Goal: Find specific page/section: Find specific page/section

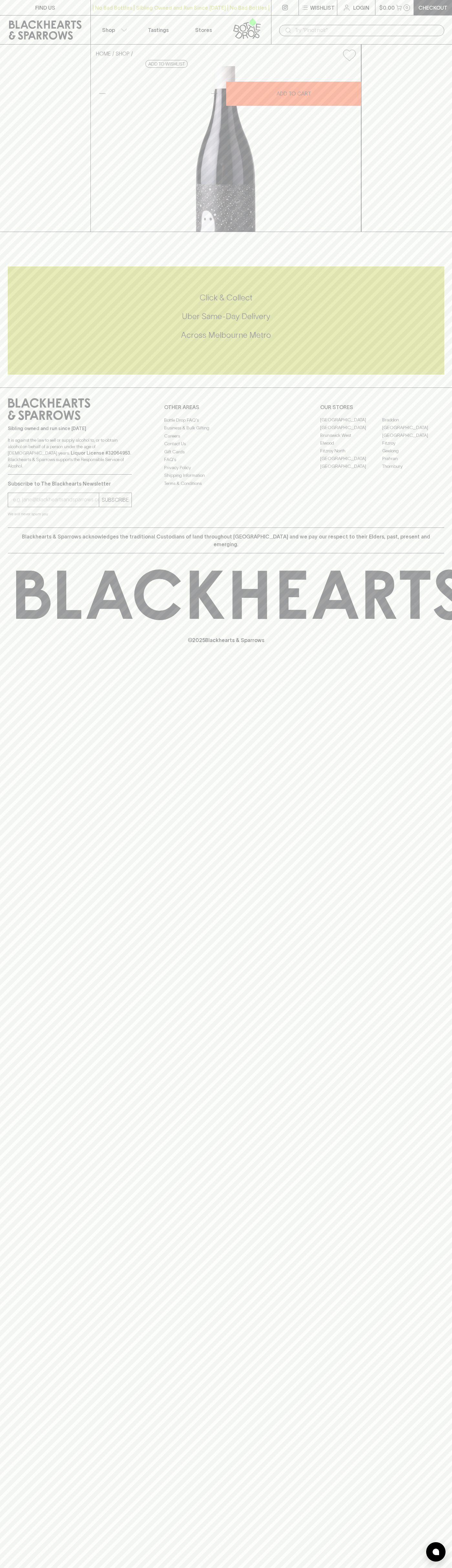
click at [34, 4] on link "FIND US" at bounding box center [45, 7] width 90 height 15
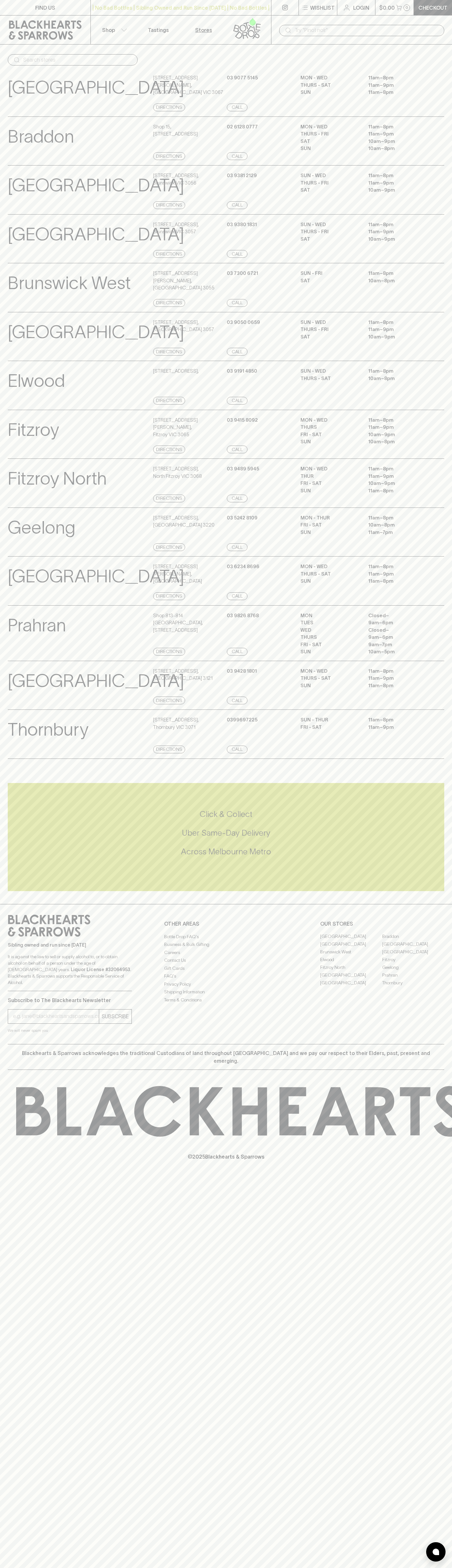
click at [260, 1567] on html "FIND US | No Bad Bottles | Sibling Owned and Run Since 2006 | No Bad Bottles | …" at bounding box center [226, 784] width 452 height 1568
click at [10, 948] on p "Sibling owned and run since [DATE]" at bounding box center [70, 945] width 124 height 7
